Goal: Task Accomplishment & Management: Manage account settings

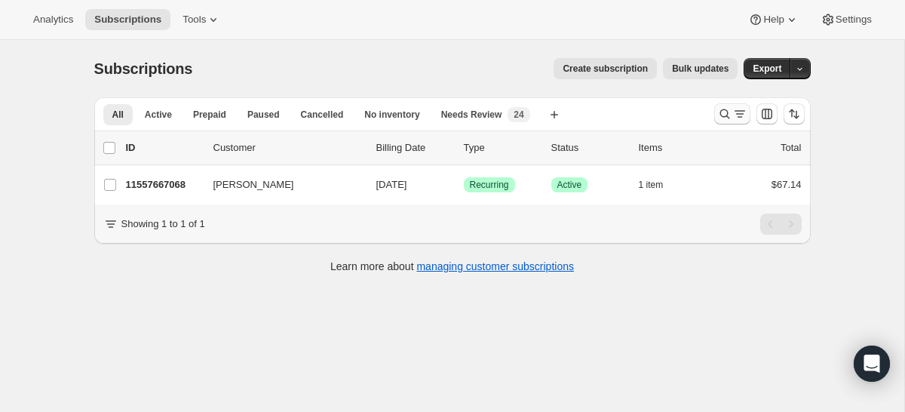
click at [727, 111] on icon "Search and filter results" at bounding box center [724, 113] width 15 height 15
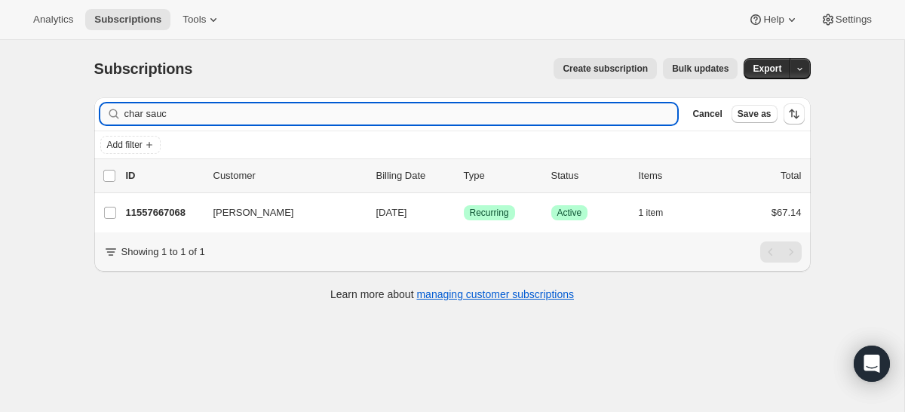
drag, startPoint x: 192, startPoint y: 112, endPoint x: 146, endPoint y: 112, distance: 46.8
click at [151, 112] on input "char sauc" at bounding box center [401, 113] width 554 height 21
type input "c"
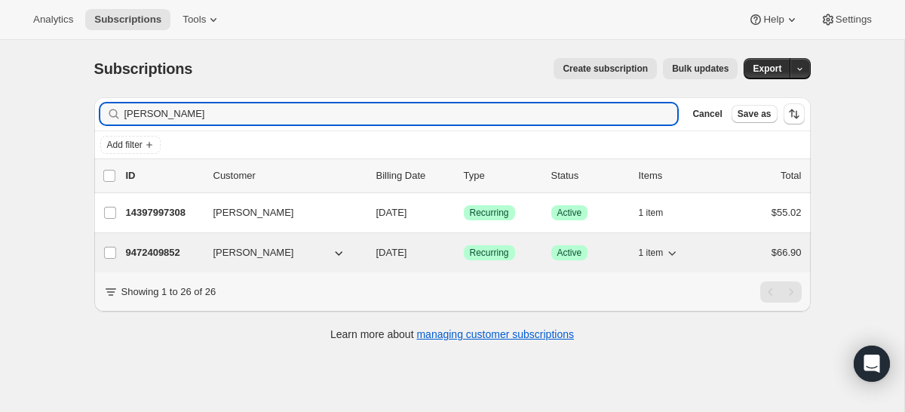
type input "[PERSON_NAME]"
click at [167, 257] on p "9472409852" at bounding box center [163, 252] width 75 height 15
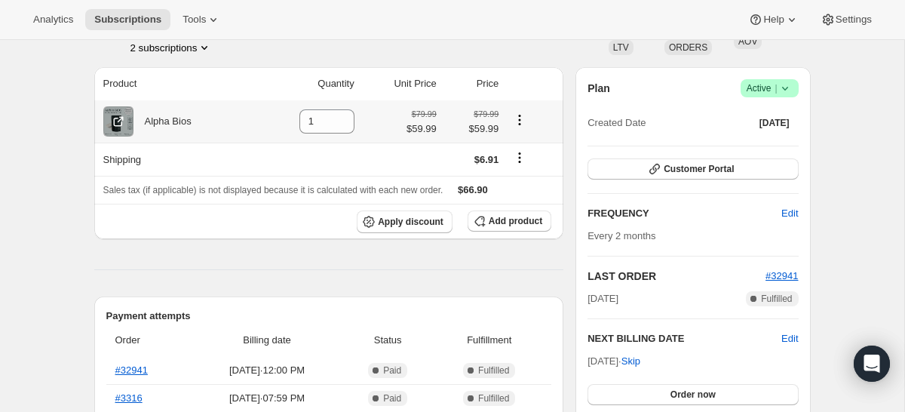
scroll to position [113, 0]
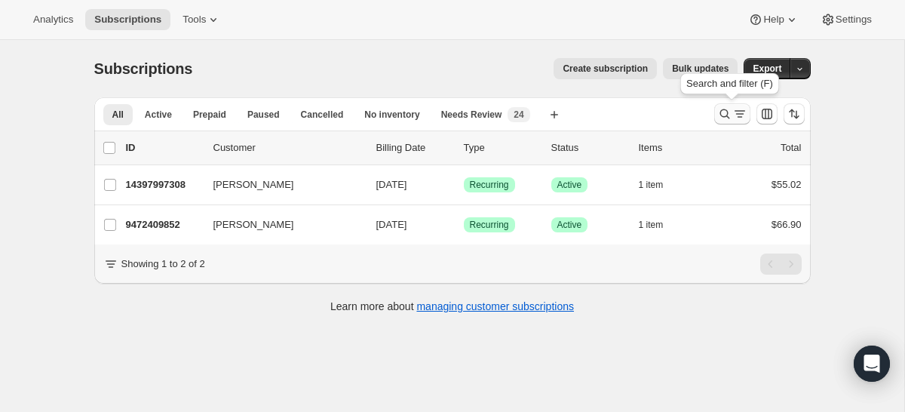
click at [736, 110] on icon "Search and filter results" at bounding box center [740, 113] width 15 height 15
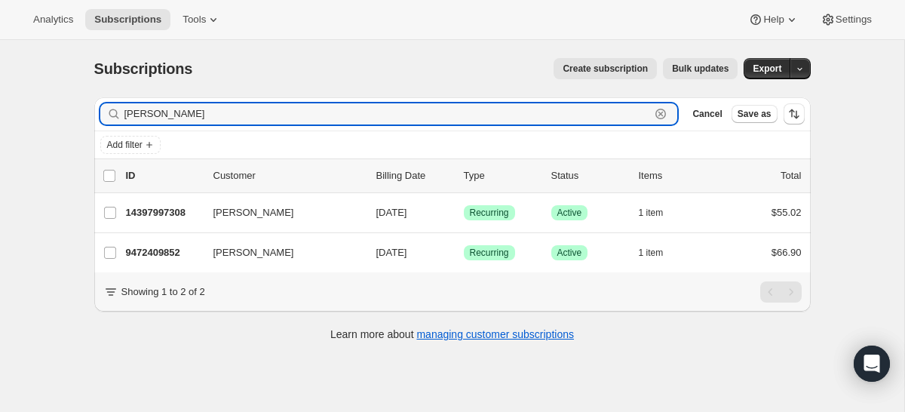
click at [658, 115] on icon "button" at bounding box center [660, 113] width 15 height 15
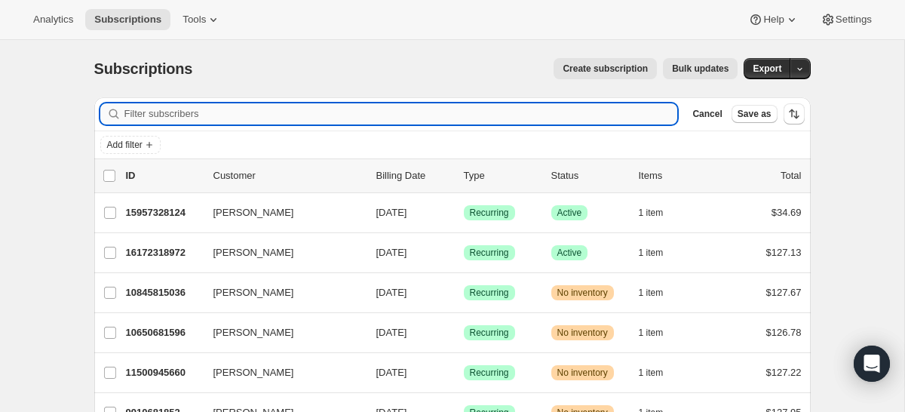
click at [624, 118] on input "Filter subscribers" at bounding box center [401, 113] width 554 height 21
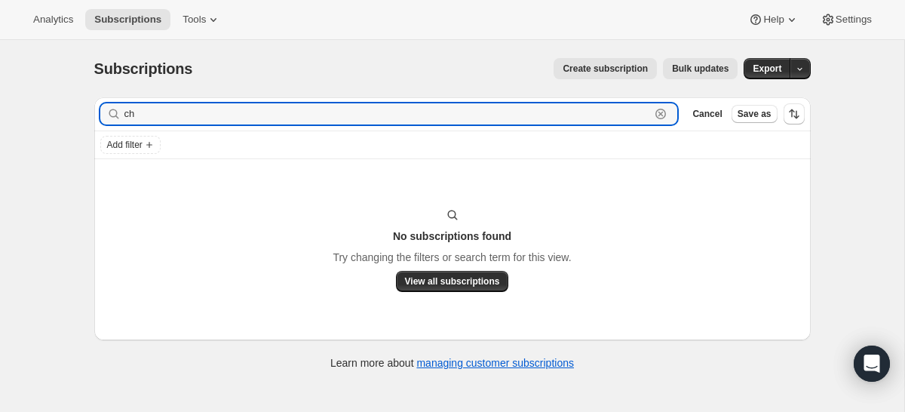
type input "c"
